Goal: Information Seeking & Learning: Find specific fact

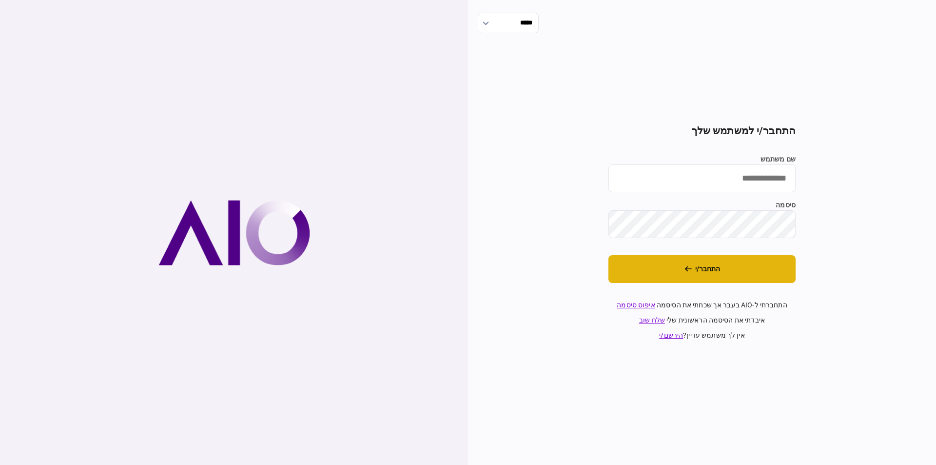
type input "******"
click at [676, 273] on button "התחבר/י" at bounding box center [702, 269] width 187 height 28
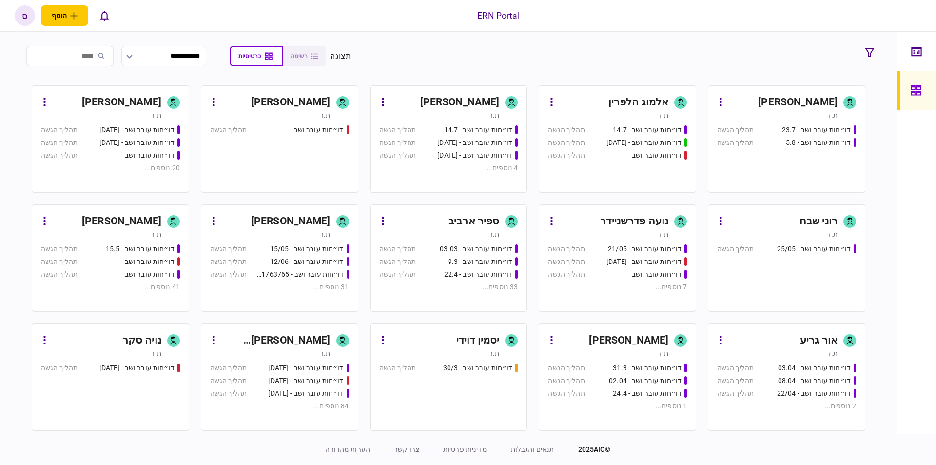
click at [471, 218] on div "ספיר ארביב" at bounding box center [473, 222] width 51 height 16
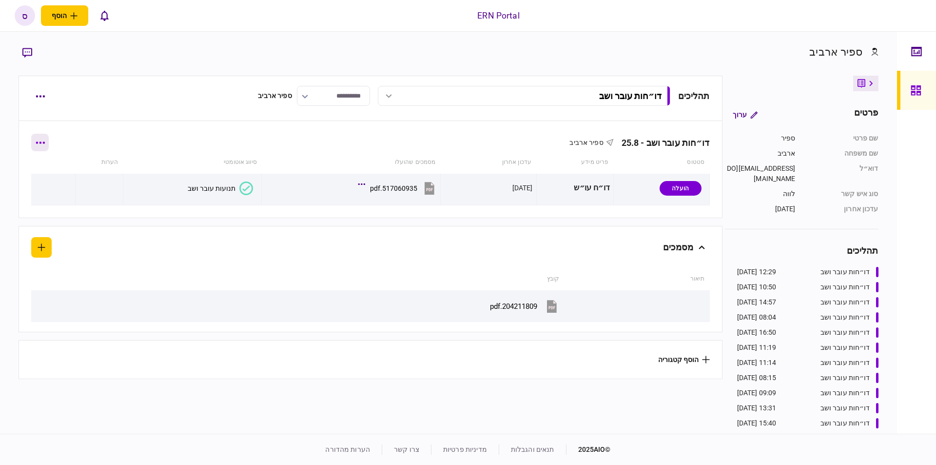
click at [48, 145] on button "button" at bounding box center [40, 143] width 18 height 18
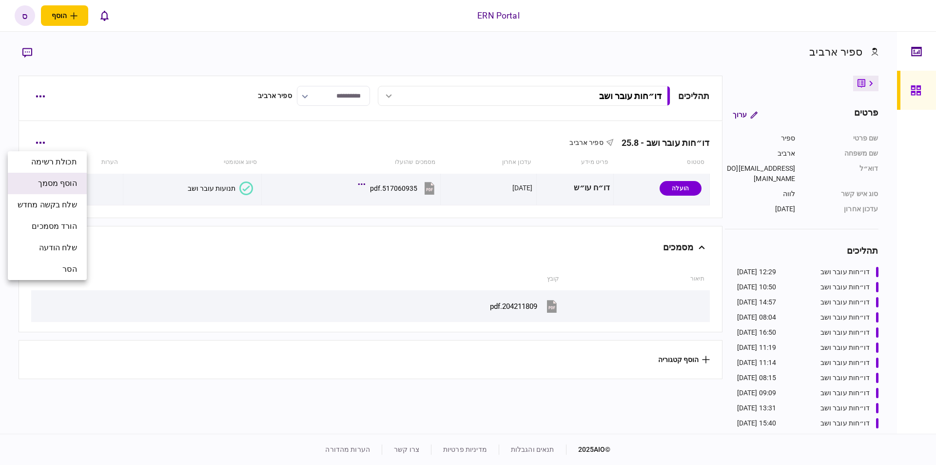
click at [67, 183] on span "הוסף מסמך" at bounding box center [57, 184] width 39 height 12
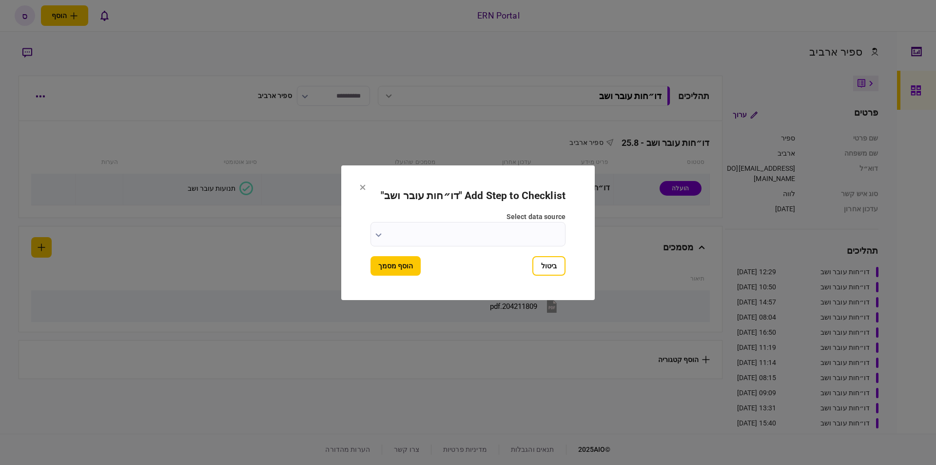
drag, startPoint x: 542, startPoint y: 268, endPoint x: 438, endPoint y: 257, distance: 105.0
click at [543, 264] on button "ביטול" at bounding box center [549, 266] width 33 height 20
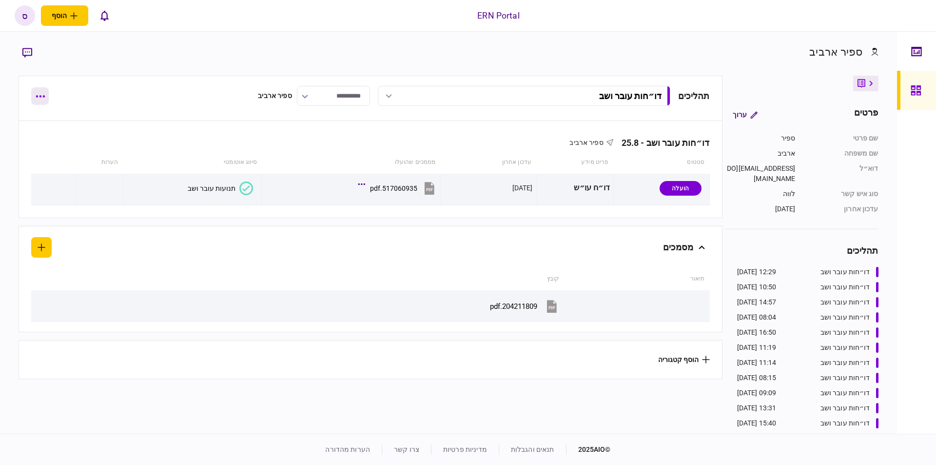
click at [42, 100] on button "button" at bounding box center [40, 96] width 18 height 18
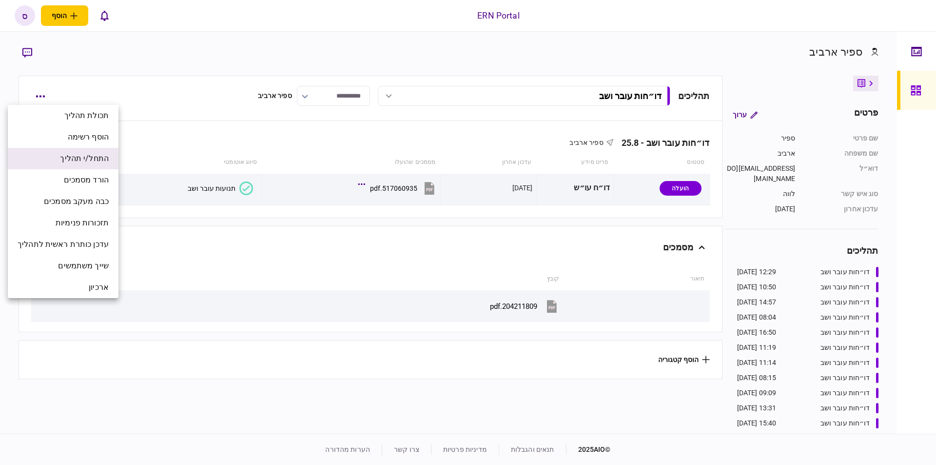
click at [92, 156] on span "התחל/י תהליך" at bounding box center [84, 159] width 49 height 12
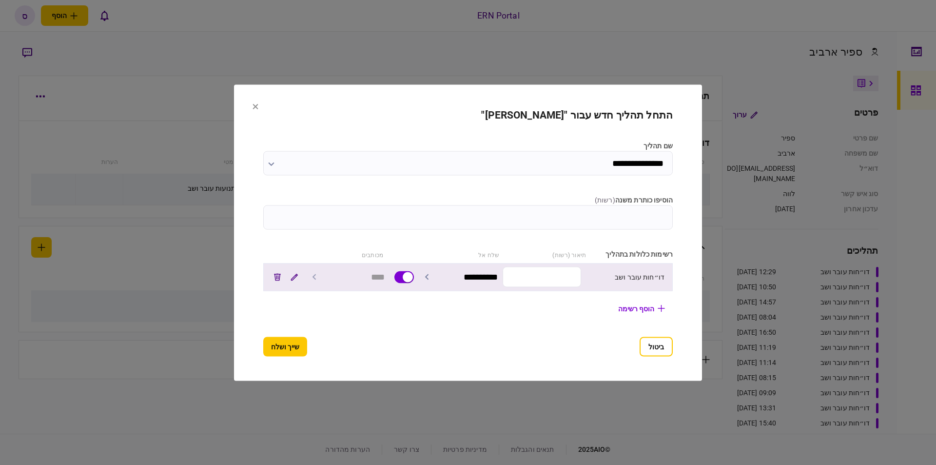
click at [538, 278] on input "text" at bounding box center [542, 277] width 79 height 20
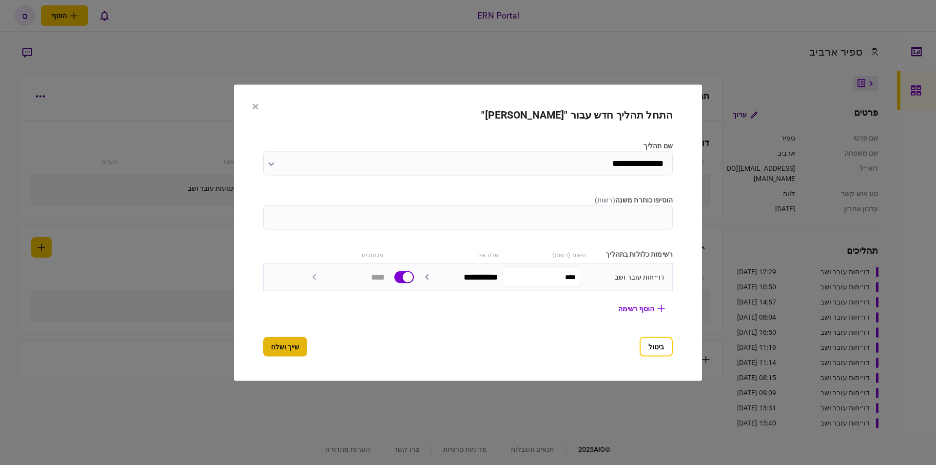
type input "****"
click at [286, 348] on button "שייך ושלח" at bounding box center [285, 347] width 44 height 20
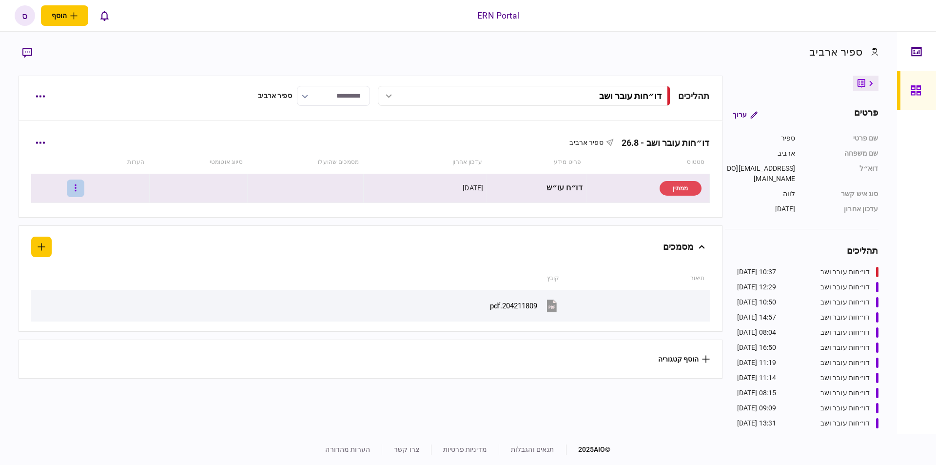
click at [81, 188] on button "button" at bounding box center [76, 188] width 18 height 18
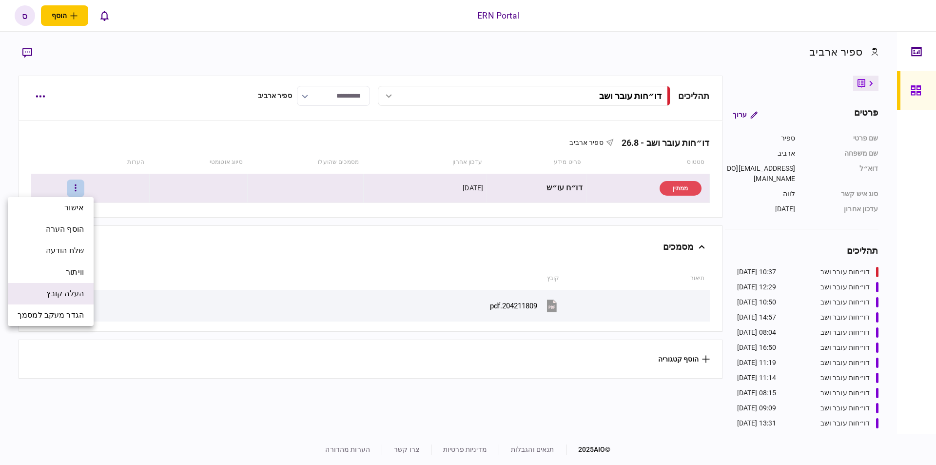
click at [70, 291] on span "העלה קובץ" at bounding box center [65, 294] width 38 height 12
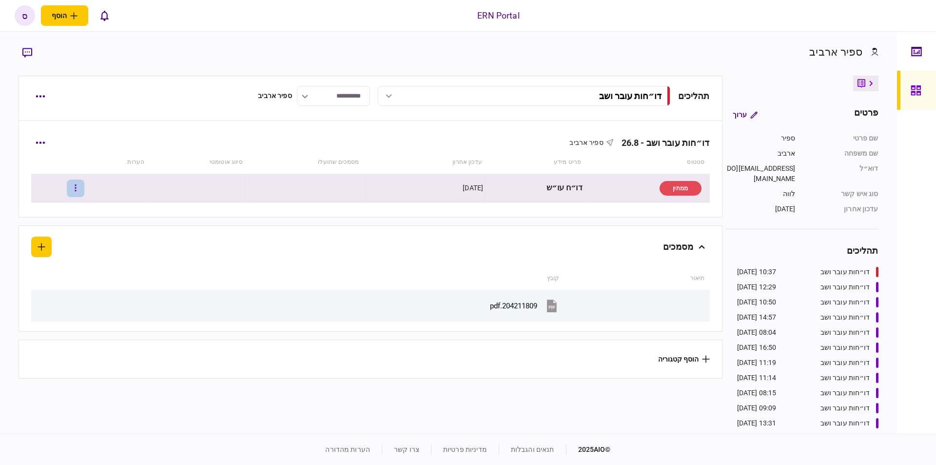
click at [84, 190] on button "button" at bounding box center [76, 188] width 18 height 18
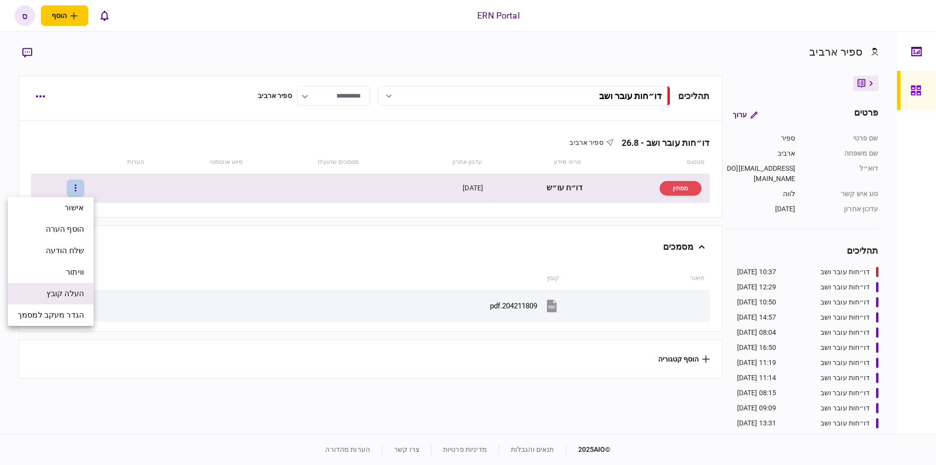
click at [65, 296] on span "העלה קובץ" at bounding box center [65, 294] width 38 height 12
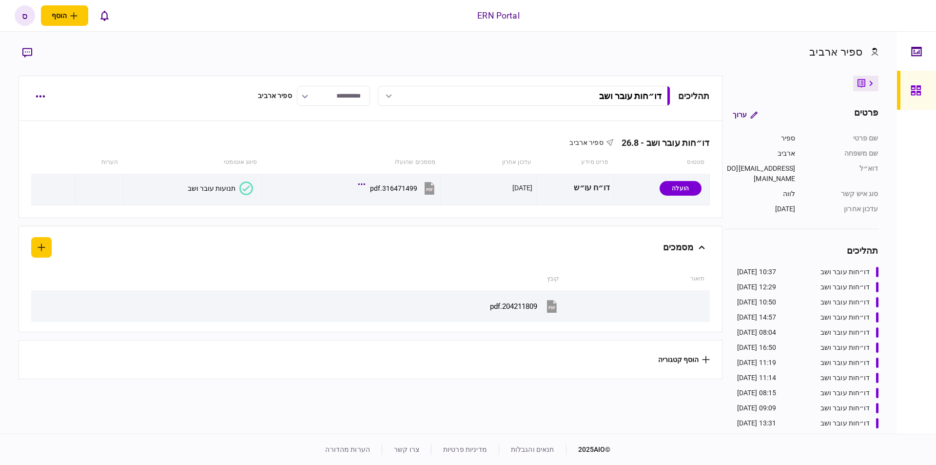
click at [217, 193] on button "תנועות עובר ושב" at bounding box center [220, 188] width 65 height 14
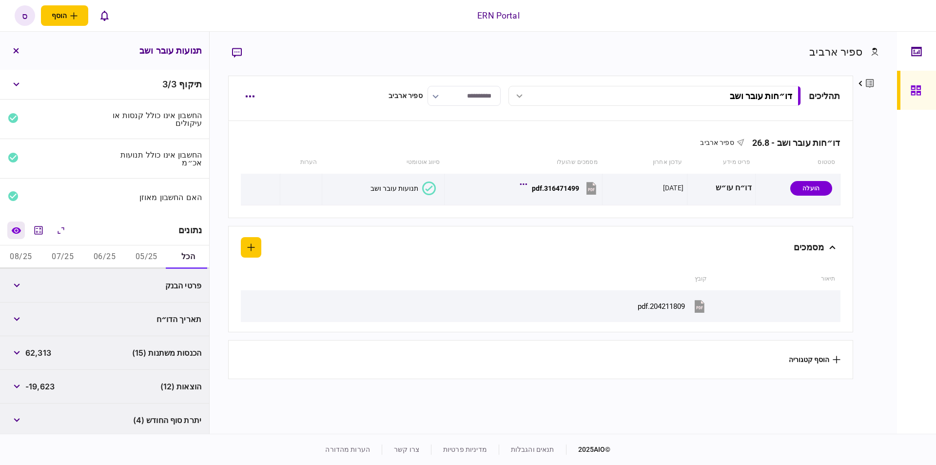
click at [20, 229] on icon "השוואה למסמך" at bounding box center [15, 230] width 9 height 6
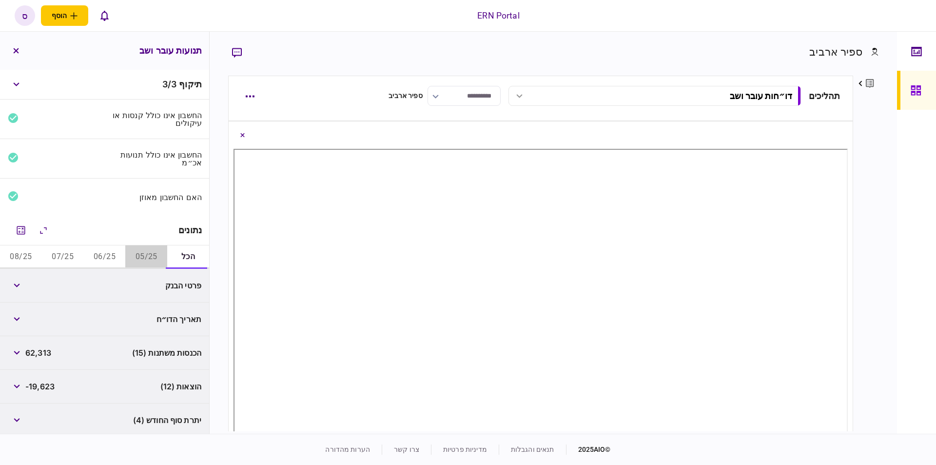
click at [142, 259] on button "05/25" at bounding box center [146, 256] width 42 height 23
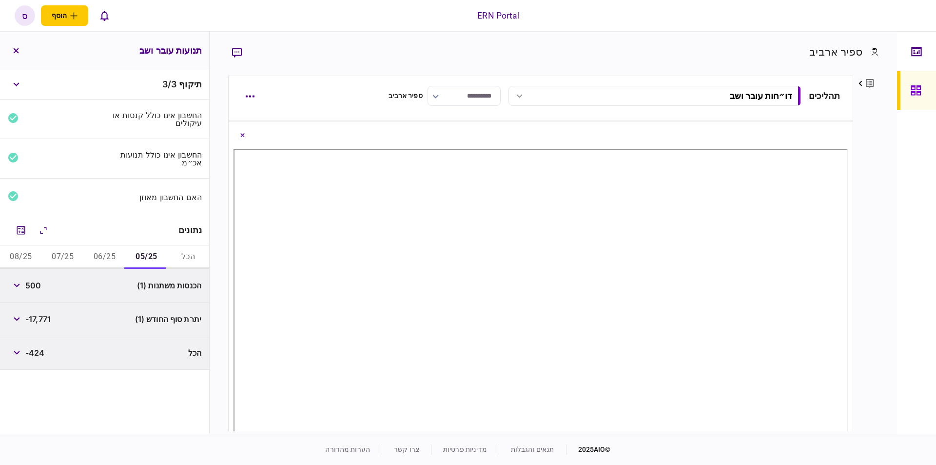
scroll to position [111, 0]
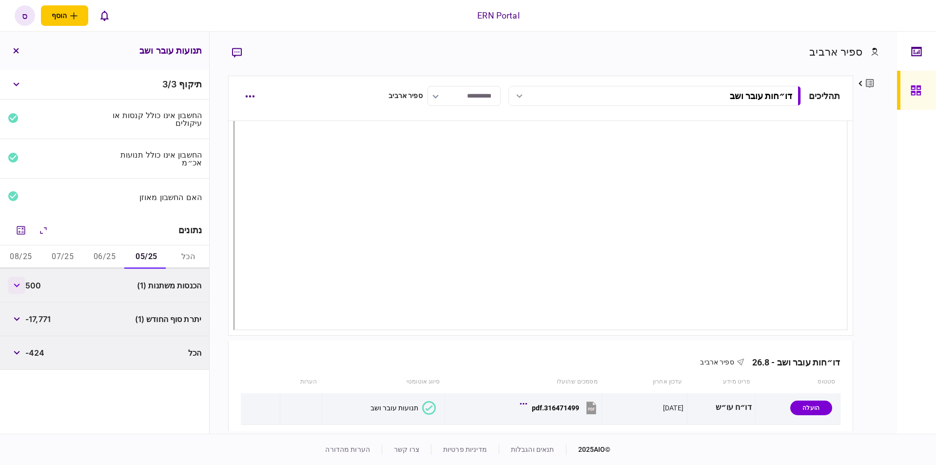
click at [24, 285] on button "button" at bounding box center [17, 286] width 18 height 18
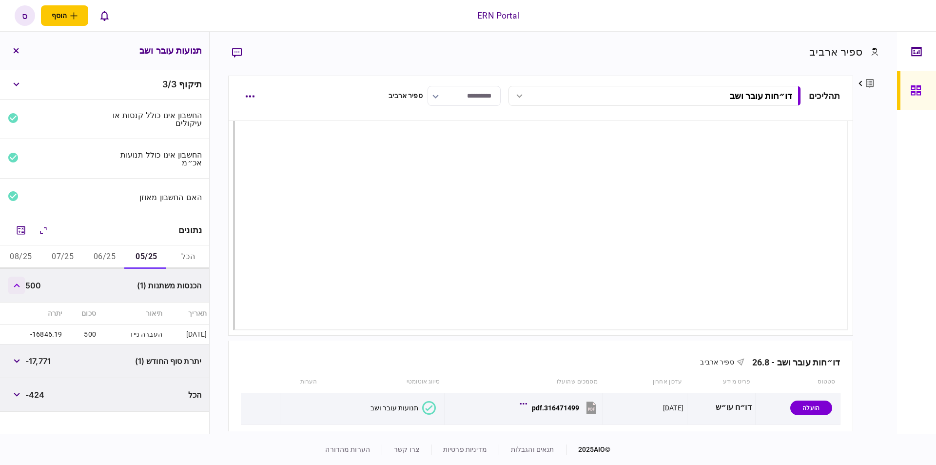
click at [16, 280] on button "button" at bounding box center [17, 286] width 18 height 18
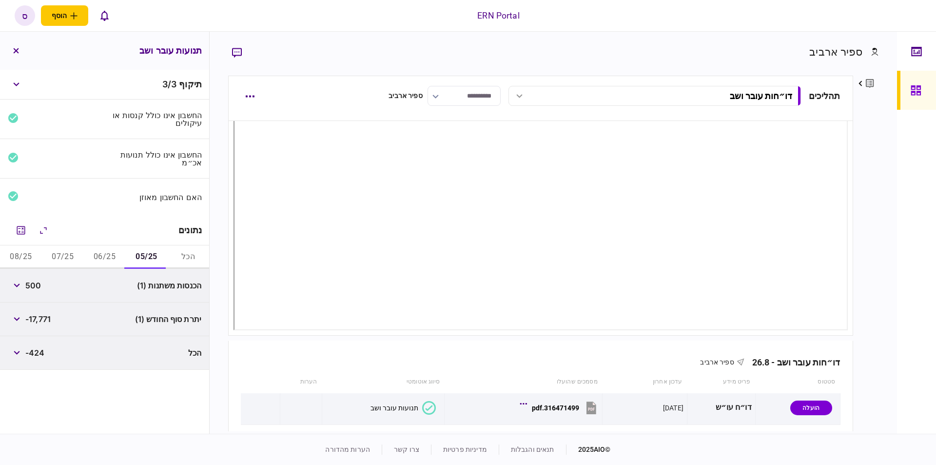
click at [42, 319] on span "-17,771" at bounding box center [37, 319] width 25 height 12
click at [102, 258] on button "06/25" at bounding box center [105, 256] width 42 height 23
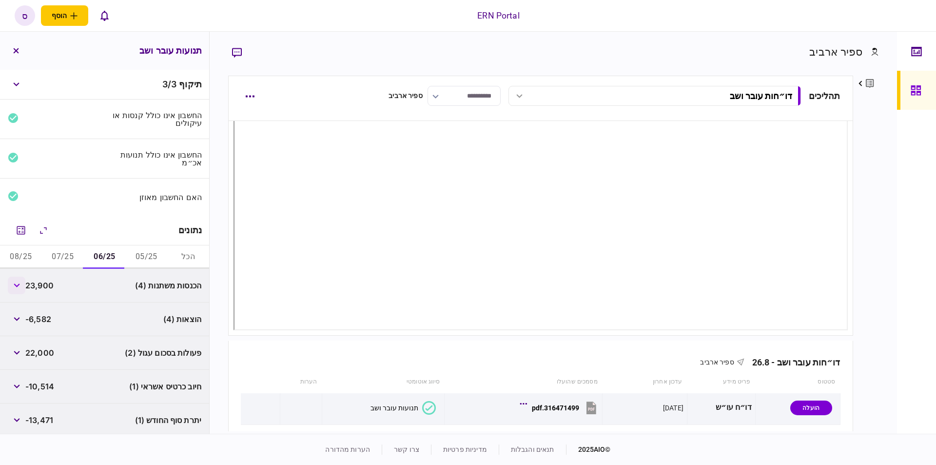
click at [19, 283] on icon "button" at bounding box center [17, 285] width 6 height 4
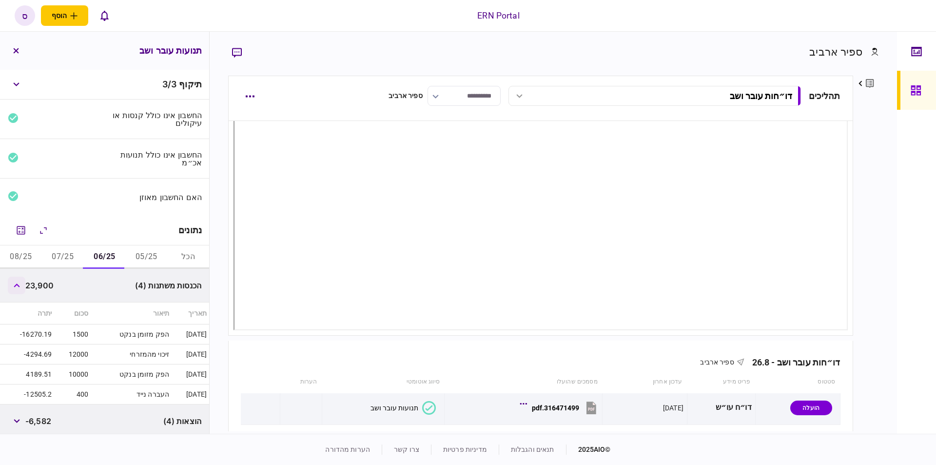
click at [24, 285] on button "button" at bounding box center [17, 286] width 18 height 18
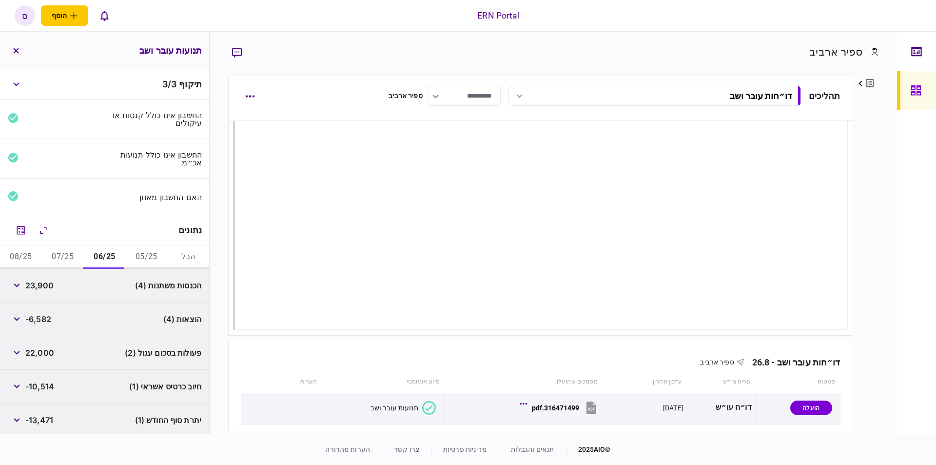
click at [33, 286] on span "23,900" at bounding box center [39, 285] width 28 height 12
copy span "23,900"
click at [22, 320] on button "button" at bounding box center [17, 319] width 18 height 18
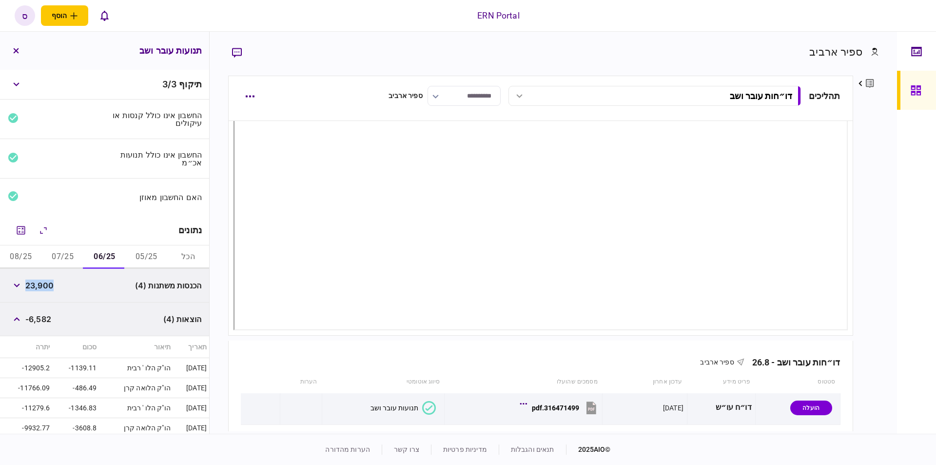
scroll to position [55, 0]
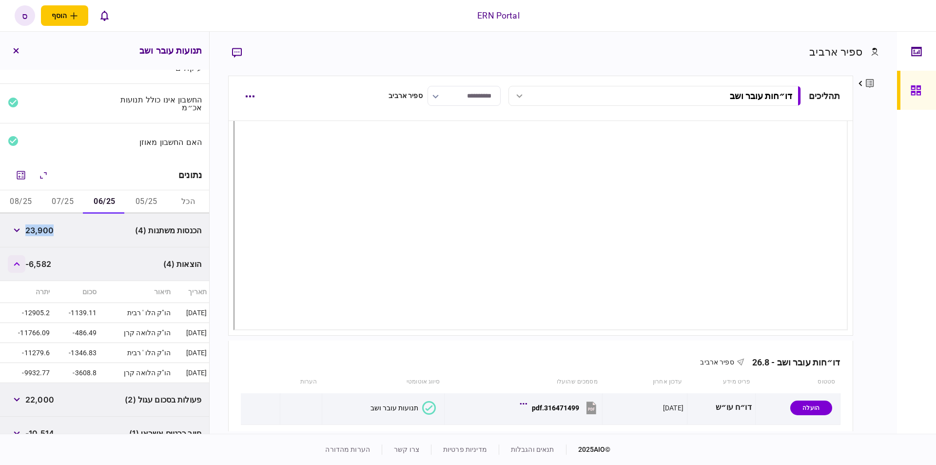
click at [24, 262] on button "button" at bounding box center [17, 264] width 18 height 18
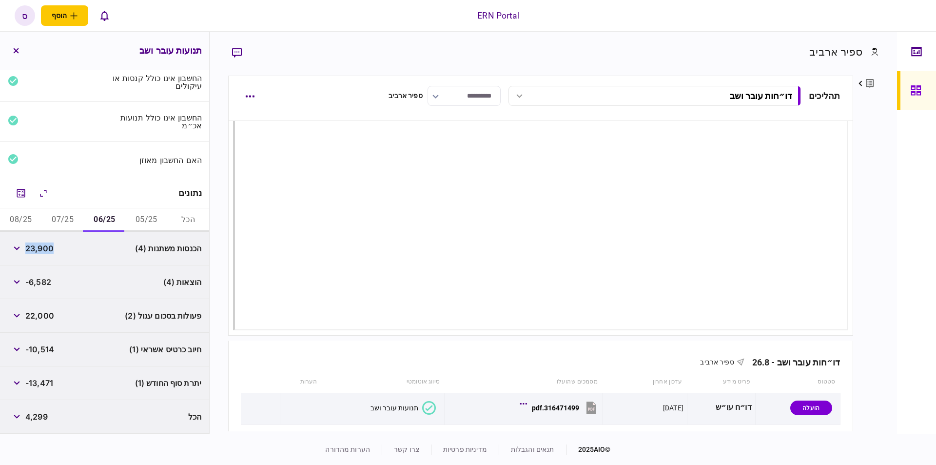
scroll to position [35, 0]
click at [42, 280] on span "-6,582" at bounding box center [38, 284] width 26 height 12
click at [43, 279] on span "-6,582" at bounding box center [38, 284] width 26 height 12
copy span "6,582"
click at [18, 313] on button "button" at bounding box center [17, 318] width 18 height 18
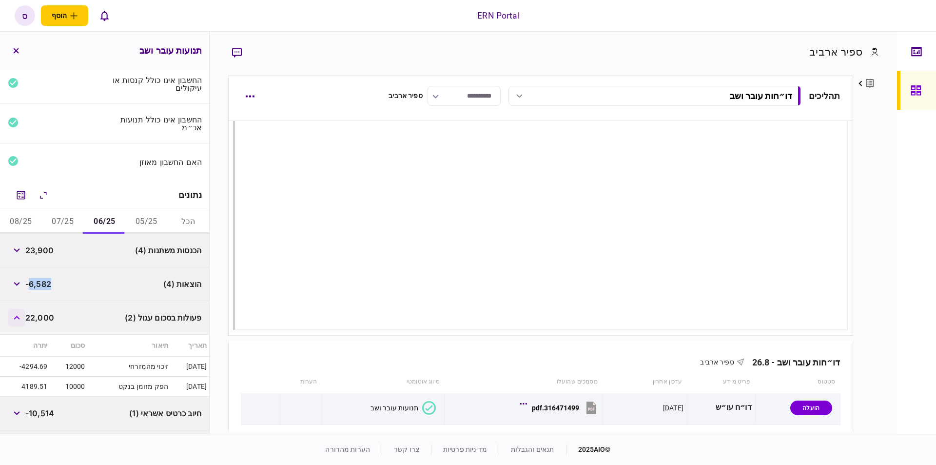
click at [18, 313] on button "button" at bounding box center [17, 318] width 18 height 18
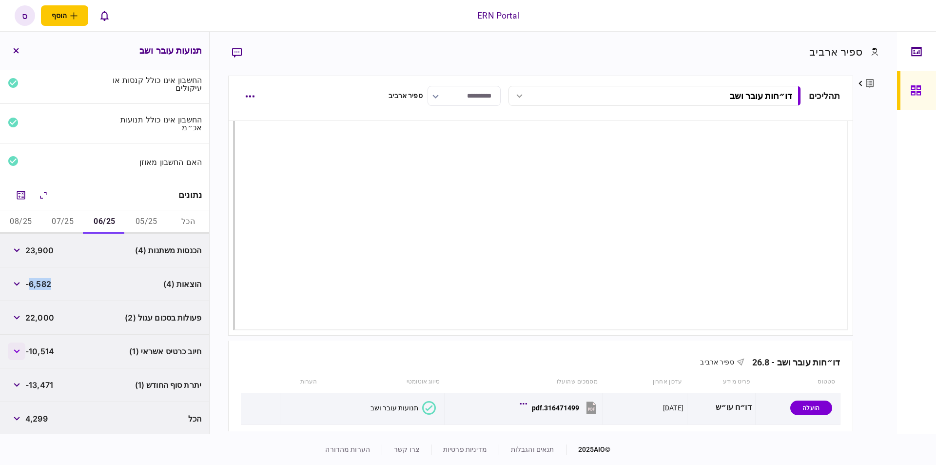
click at [19, 346] on button "button" at bounding box center [17, 351] width 18 height 18
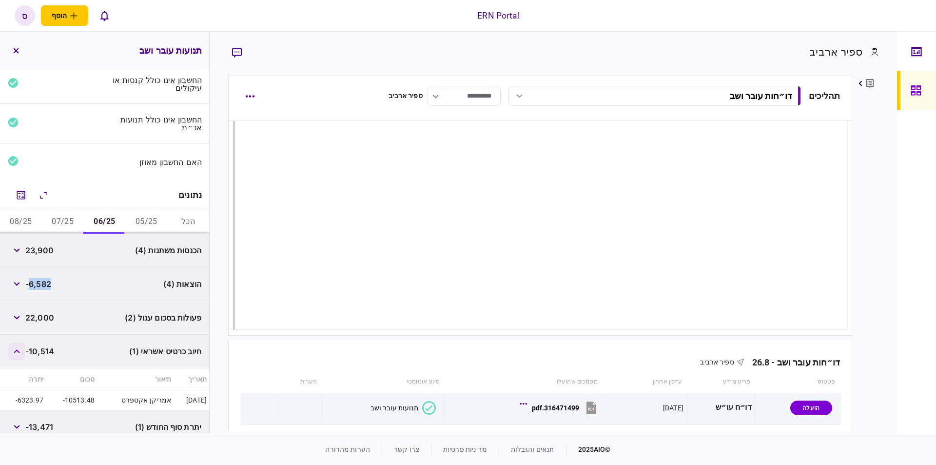
click at [19, 346] on button "button" at bounding box center [17, 351] width 18 height 18
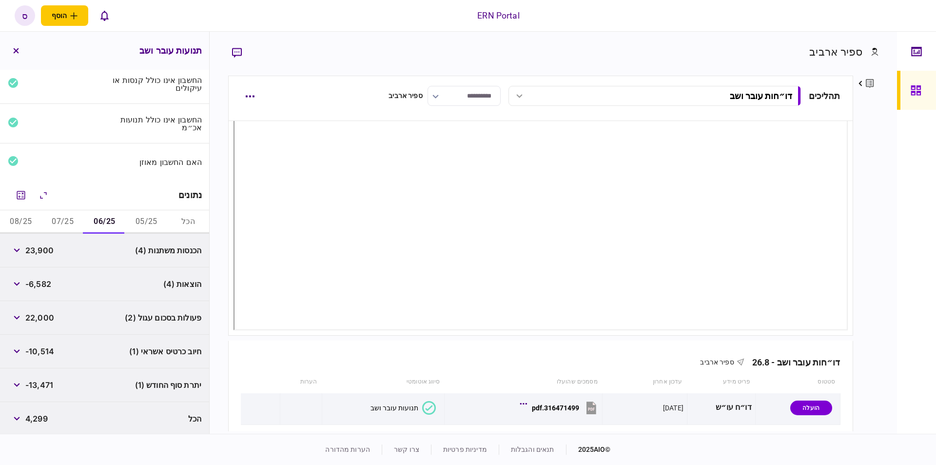
click at [48, 385] on span "-13,471" at bounding box center [39, 385] width 28 height 12
click at [50, 383] on span "-13,471" at bounding box center [39, 385] width 28 height 12
click at [59, 216] on button "07/25" at bounding box center [63, 221] width 42 height 23
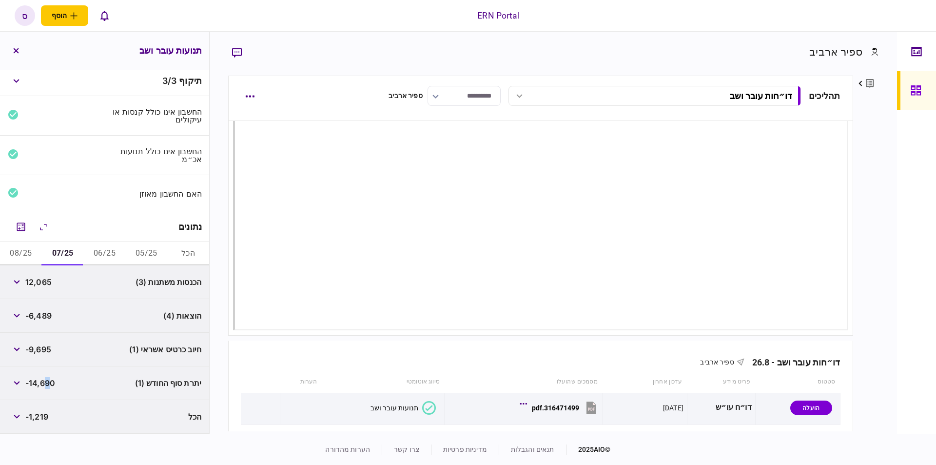
scroll to position [1, 0]
click at [22, 288] on button "button" at bounding box center [17, 284] width 18 height 18
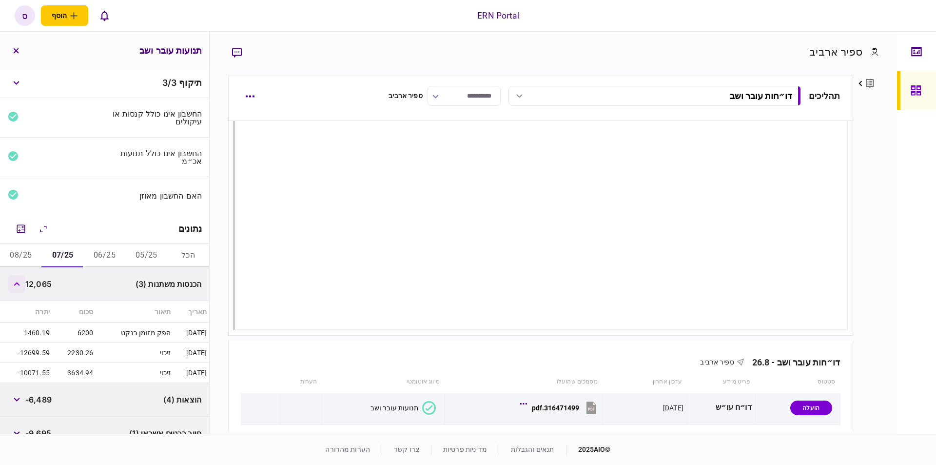
click at [19, 282] on icon "button" at bounding box center [17, 284] width 6 height 4
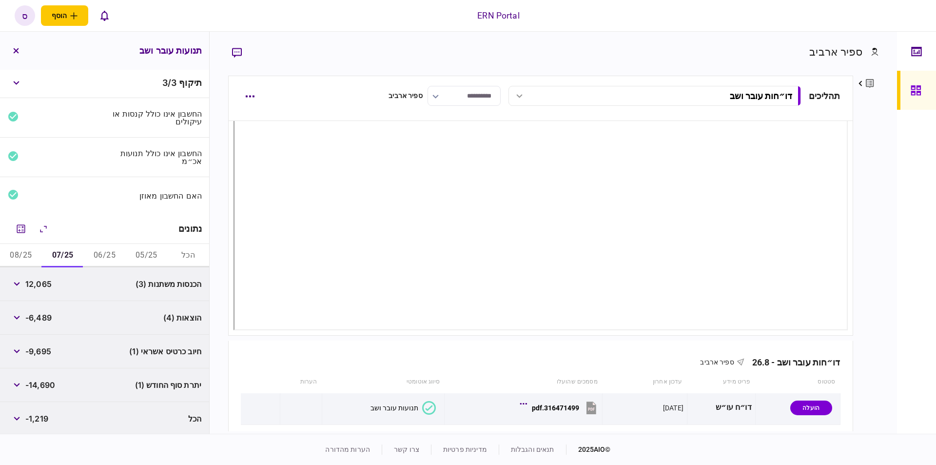
click at [36, 280] on span "12,065" at bounding box center [38, 284] width 26 height 12
click at [37, 279] on span "12,065" at bounding box center [38, 284] width 26 height 12
copy span "12,065"
click at [23, 317] on button "button" at bounding box center [17, 318] width 18 height 18
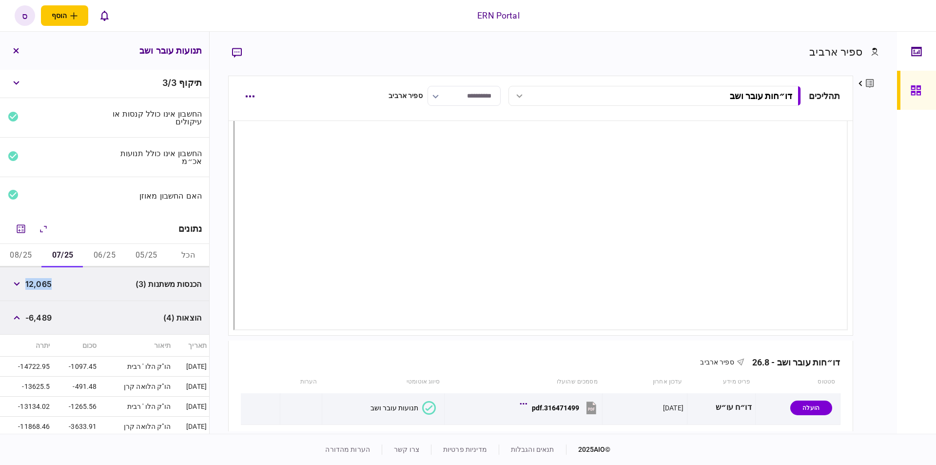
scroll to position [57, 0]
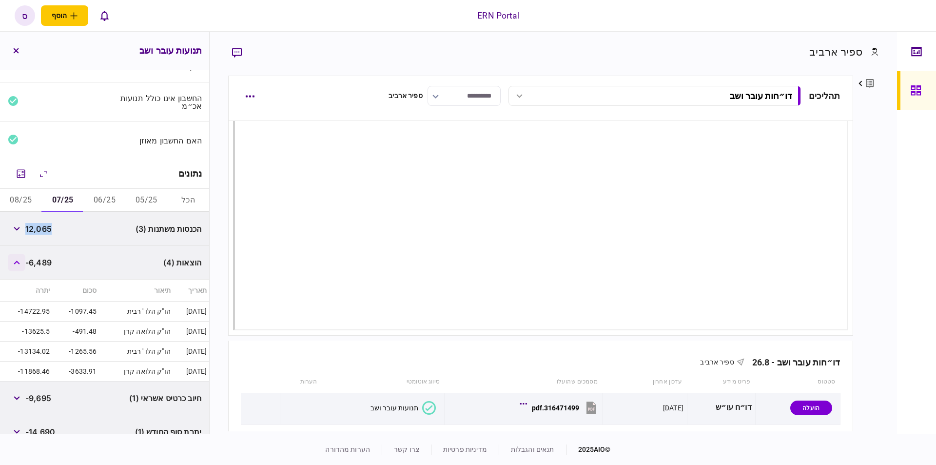
click at [15, 260] on button "button" at bounding box center [17, 263] width 18 height 18
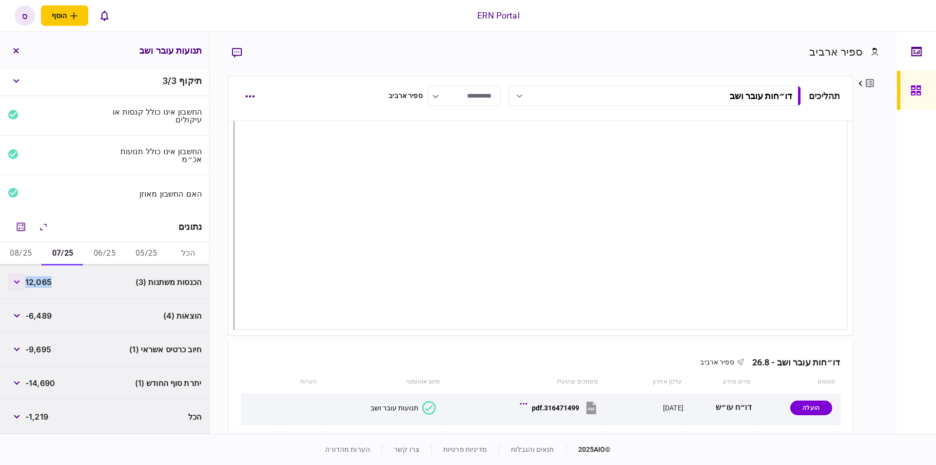
scroll to position [1, 0]
click at [47, 317] on span "-6,489" at bounding box center [38, 318] width 26 height 12
click at [48, 316] on span "-6,489" at bounding box center [38, 318] width 26 height 12
copy span "6,489"
click at [22, 258] on button "08/25" at bounding box center [21, 255] width 42 height 23
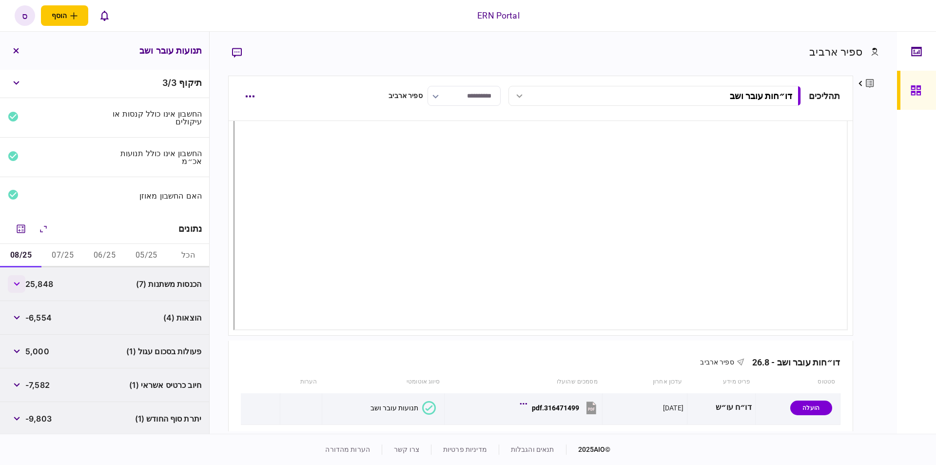
click at [20, 285] on button "button" at bounding box center [17, 284] width 18 height 18
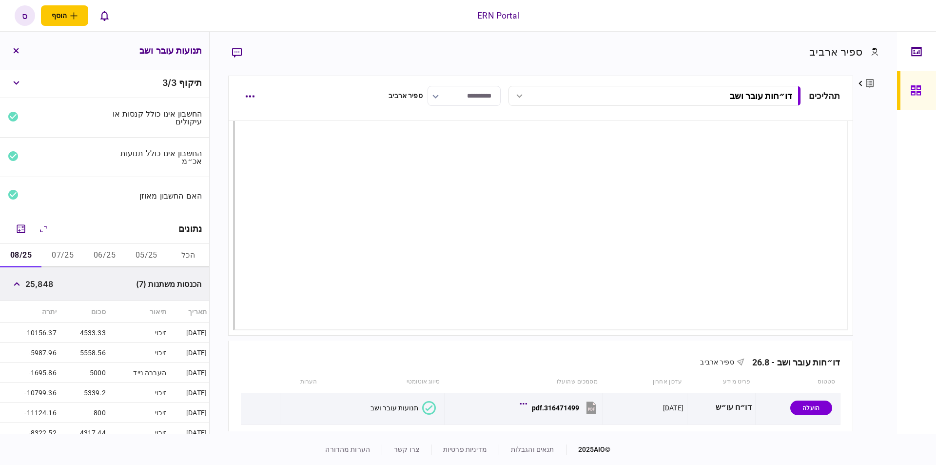
scroll to position [57, 0]
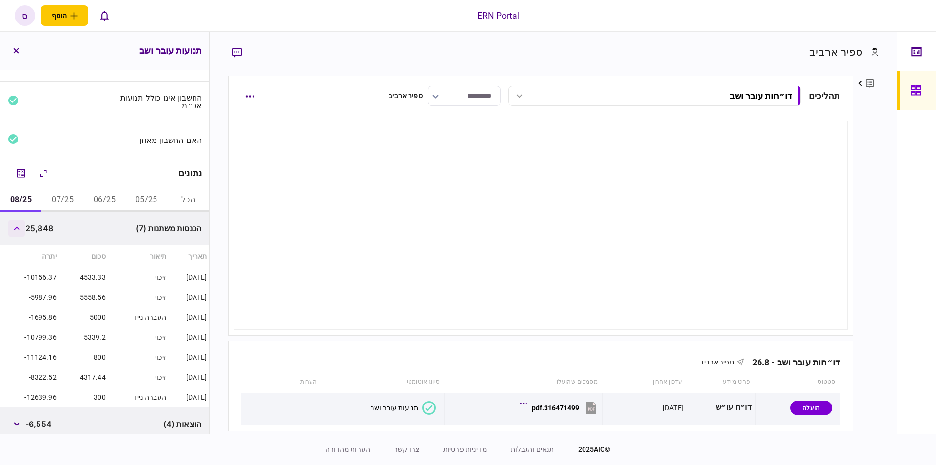
click at [17, 226] on icon "button" at bounding box center [17, 228] width 6 height 4
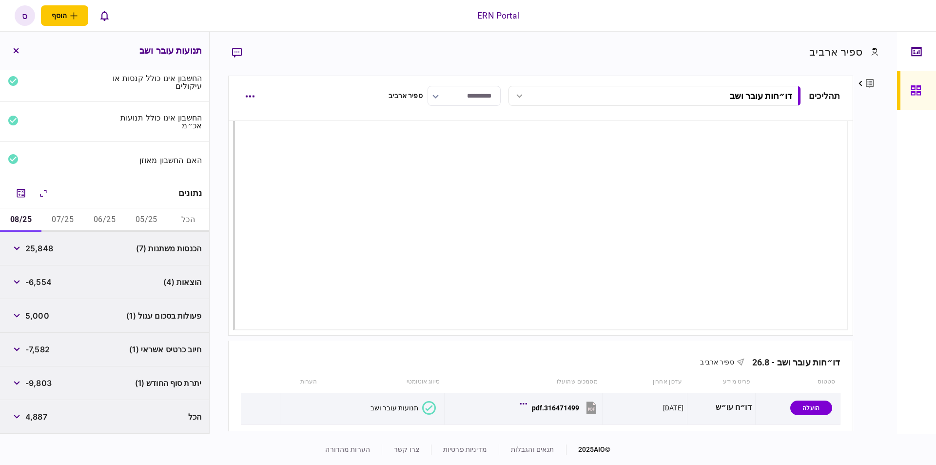
scroll to position [35, 0]
click at [37, 249] on span "25,848" at bounding box center [39, 250] width 28 height 12
copy span "25,848"
drag, startPoint x: 22, startPoint y: 283, endPoint x: 27, endPoint y: 284, distance: 5.0
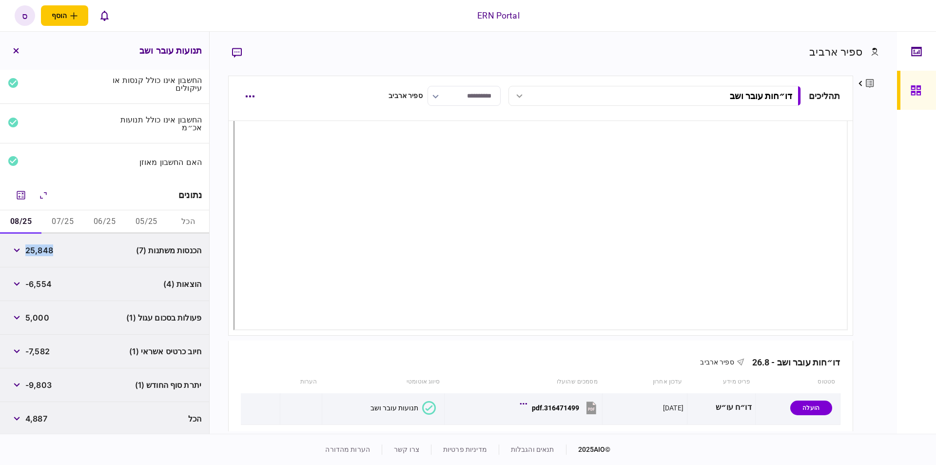
click at [24, 283] on button "button" at bounding box center [17, 284] width 18 height 18
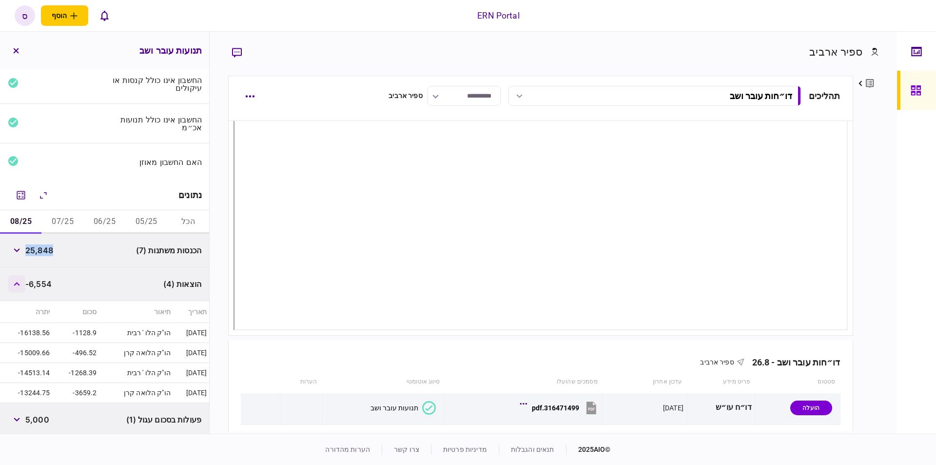
drag, startPoint x: 15, startPoint y: 283, endPoint x: 33, endPoint y: 286, distance: 18.2
click at [16, 283] on button "button" at bounding box center [17, 284] width 18 height 18
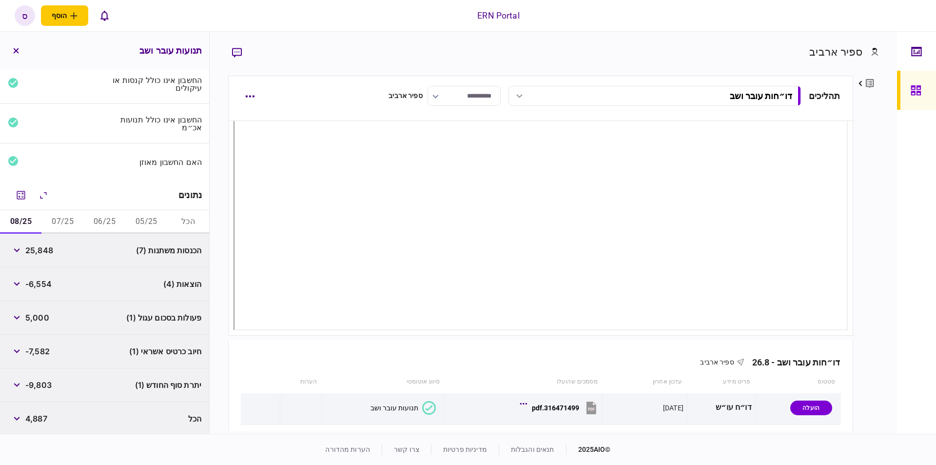
click at [40, 281] on span "-6,554" at bounding box center [38, 284] width 26 height 12
copy span "6,554"
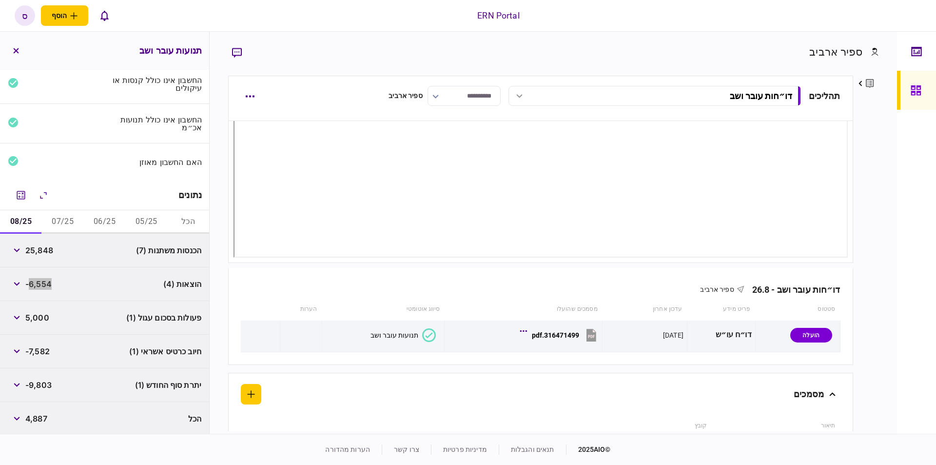
scroll to position [135, 0]
